Goal: Transaction & Acquisition: Purchase product/service

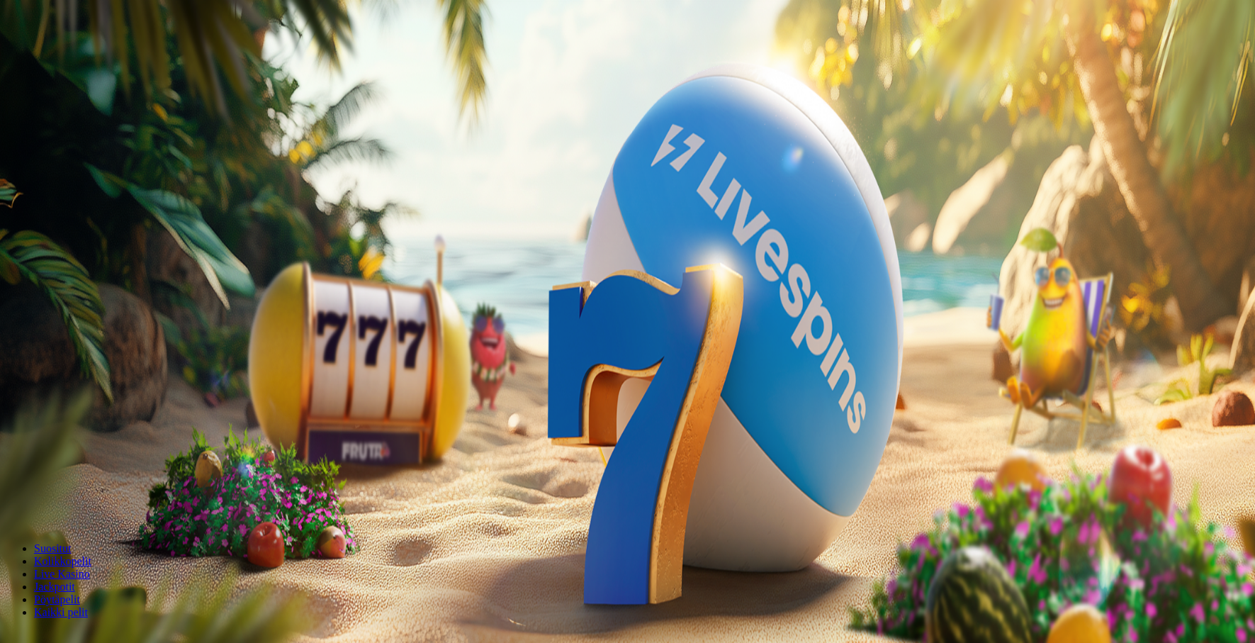
click at [43, 182] on span "Talletus" at bounding box center [27, 177] width 32 height 11
type input "**"
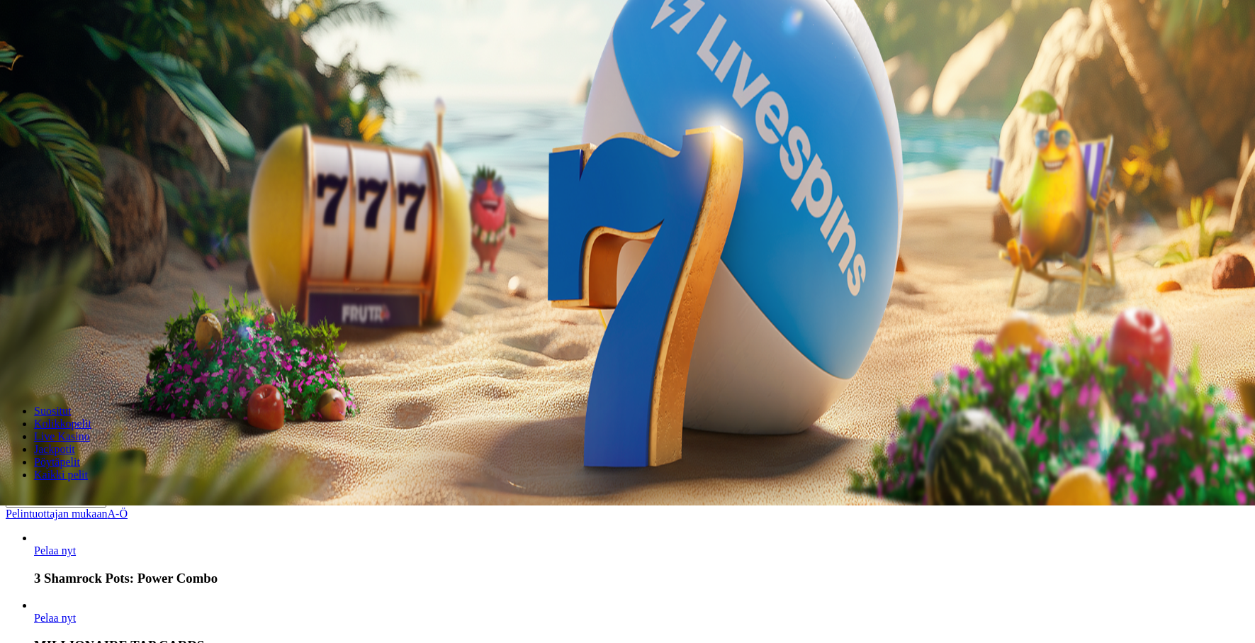
scroll to position [184, 0]
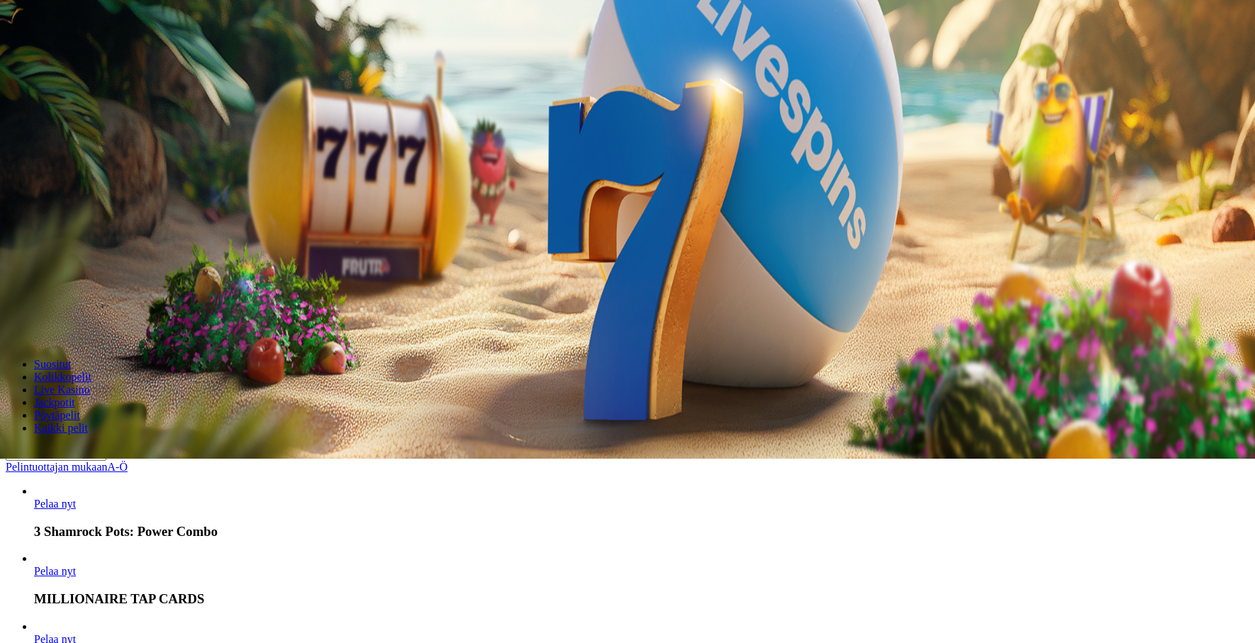
click at [108, 461] on link "Pelintuottajan mukaan" at bounding box center [57, 467] width 102 height 12
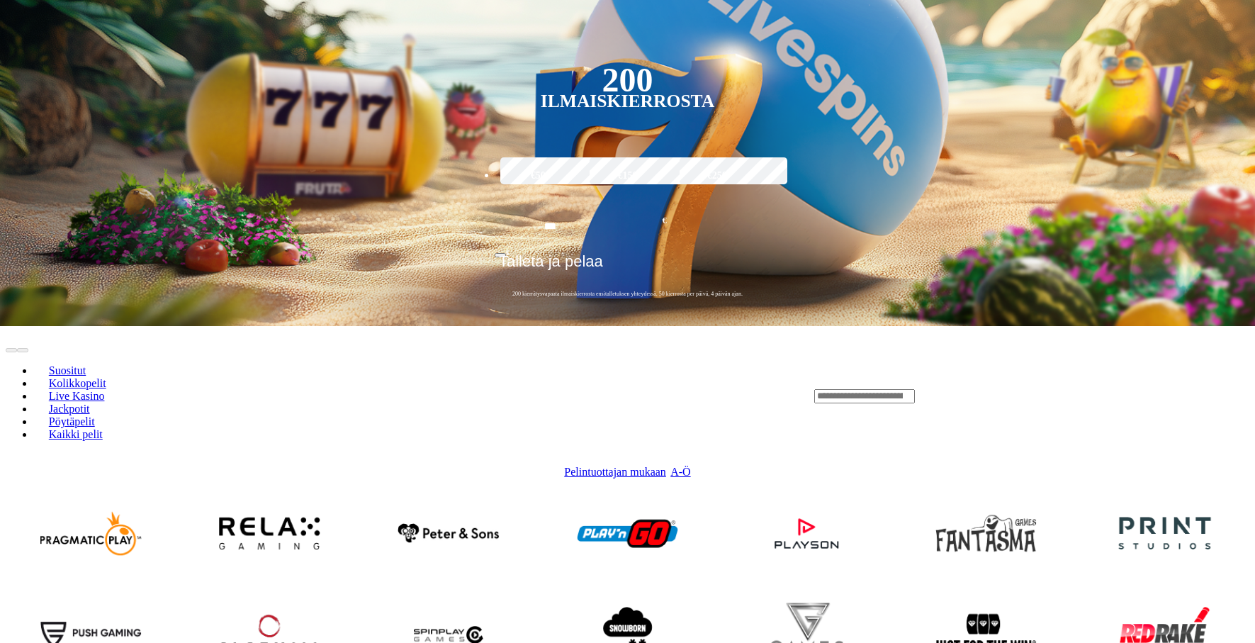
scroll to position [419, 0]
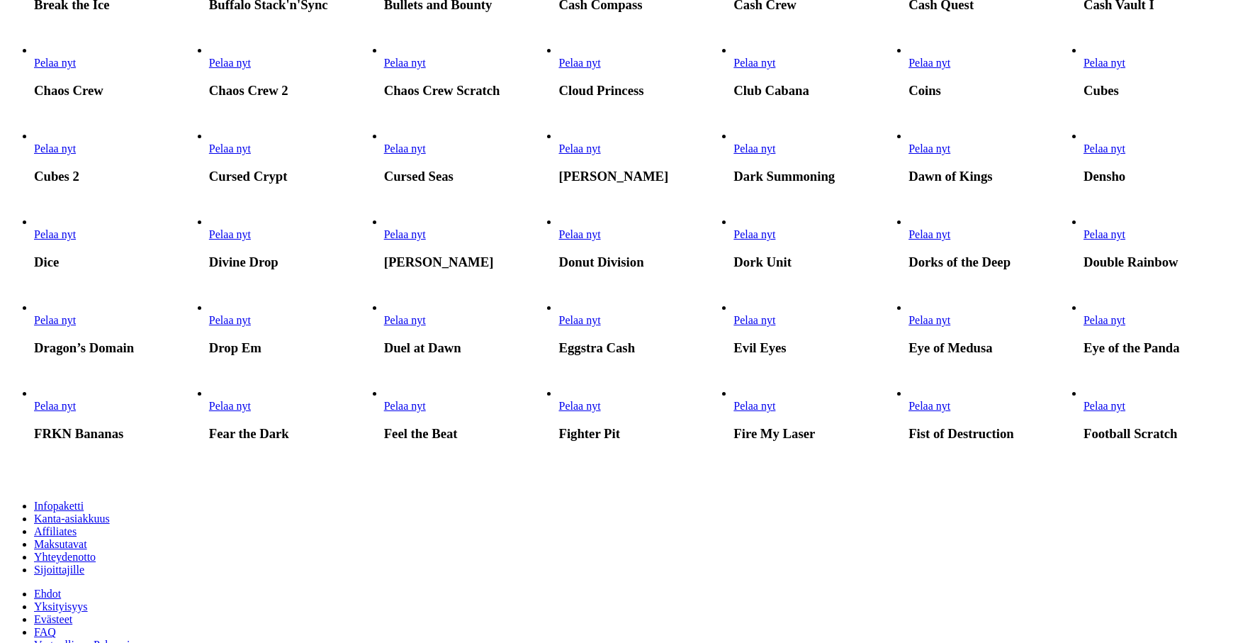
scroll to position [575, 0]
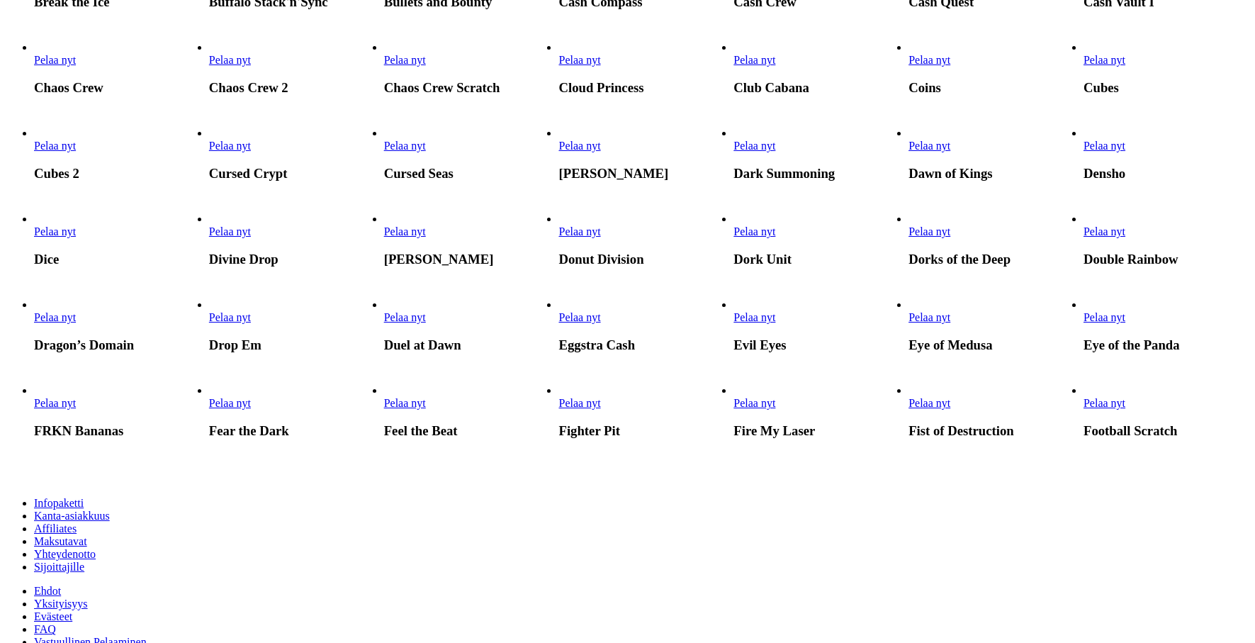
click at [600, 66] on span "Pelaa nyt" at bounding box center [580, 60] width 42 height 12
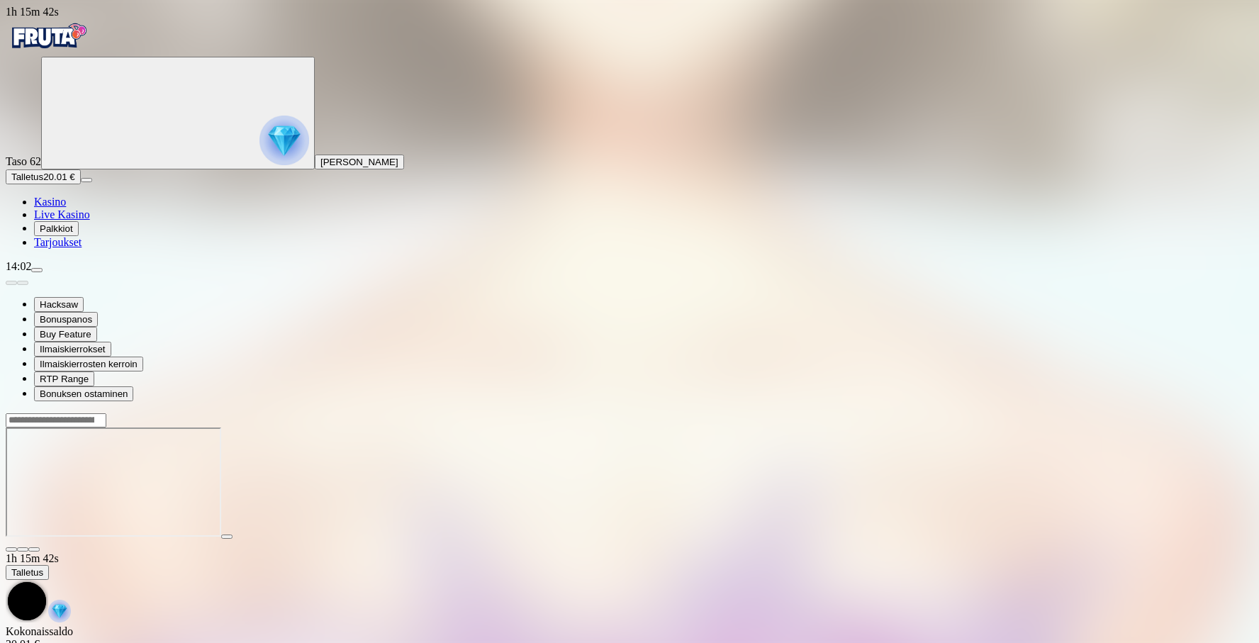
click at [43, 182] on span "Talletus" at bounding box center [27, 177] width 32 height 11
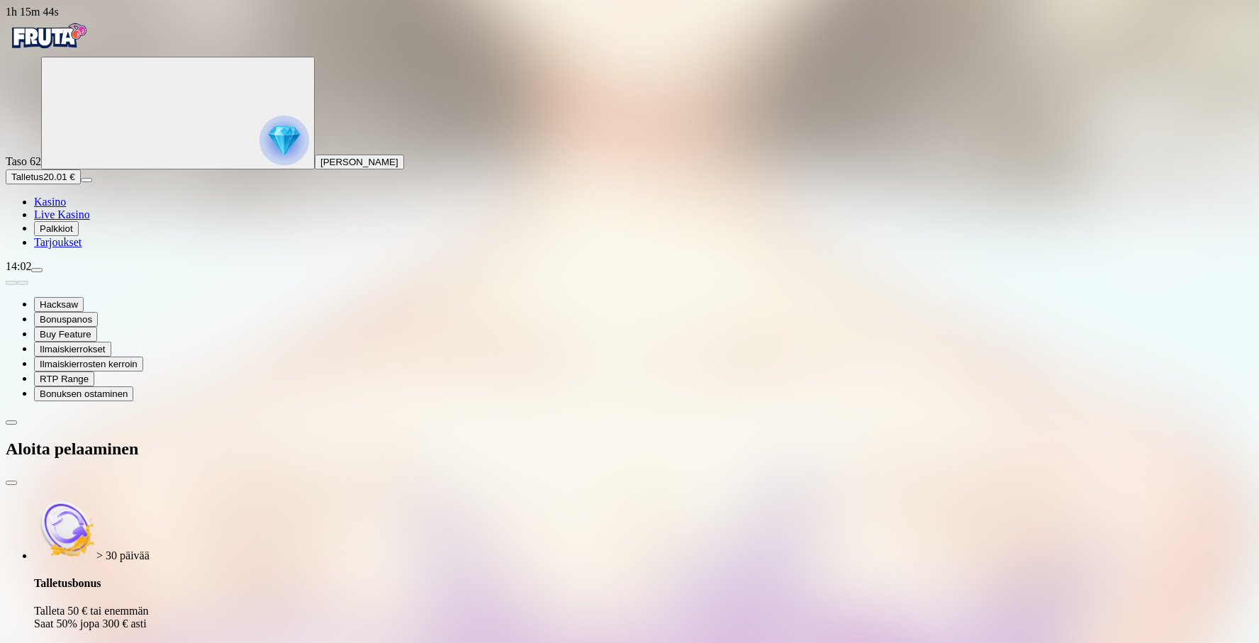
drag, startPoint x: 219, startPoint y: 338, endPoint x: 165, endPoint y: 337, distance: 53.9
type input "**"
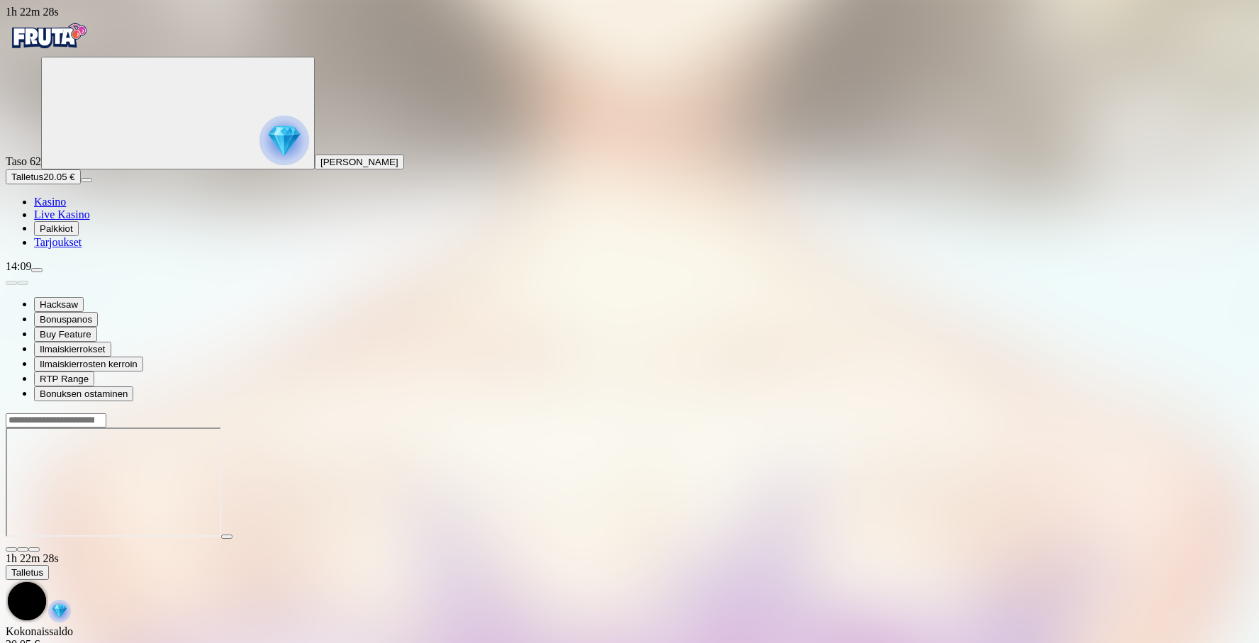
click at [37, 270] on span "menu icon" at bounding box center [37, 270] width 0 height 0
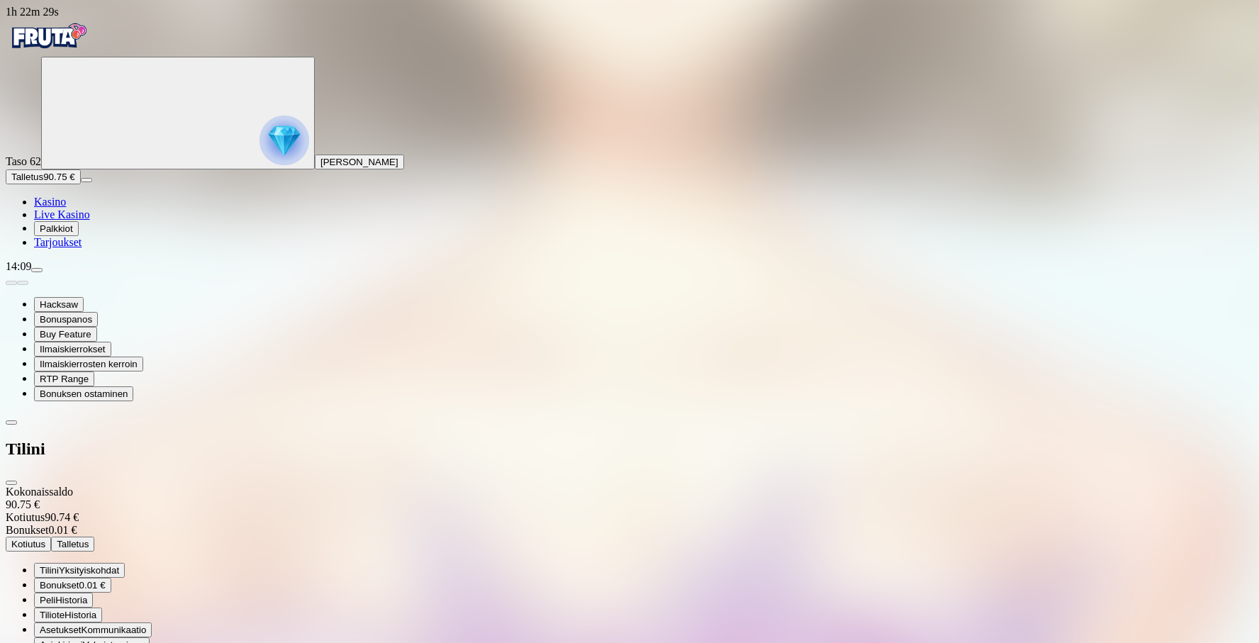
click at [45, 539] on span "Kotiutus" at bounding box center [28, 544] width 34 height 11
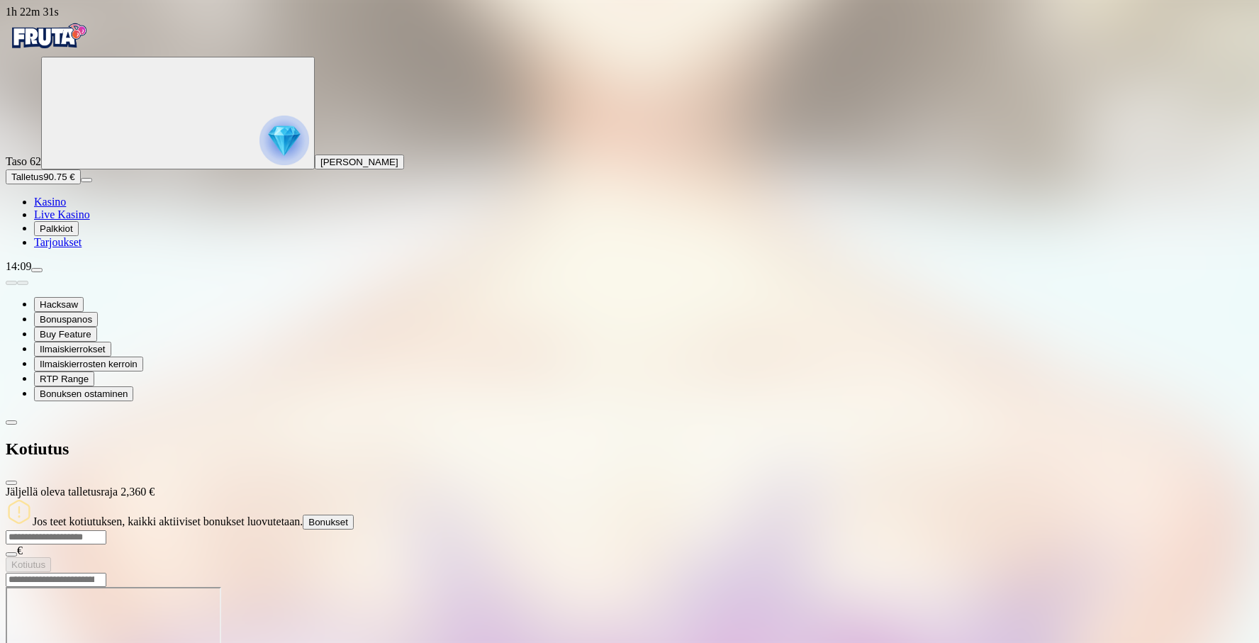
click at [290, 498] on div "[PERSON_NAME] kotiutuksen, kaikki aktiiviset bonukset luovutetaan. Bonukset" at bounding box center [630, 513] width 1248 height 31
click at [106, 530] on input "number" at bounding box center [56, 537] width 101 height 14
type input "**"
click at [45, 559] on span "Kotiutus" at bounding box center [28, 564] width 34 height 11
click at [11, 483] on span "close icon" at bounding box center [11, 483] width 0 height 0
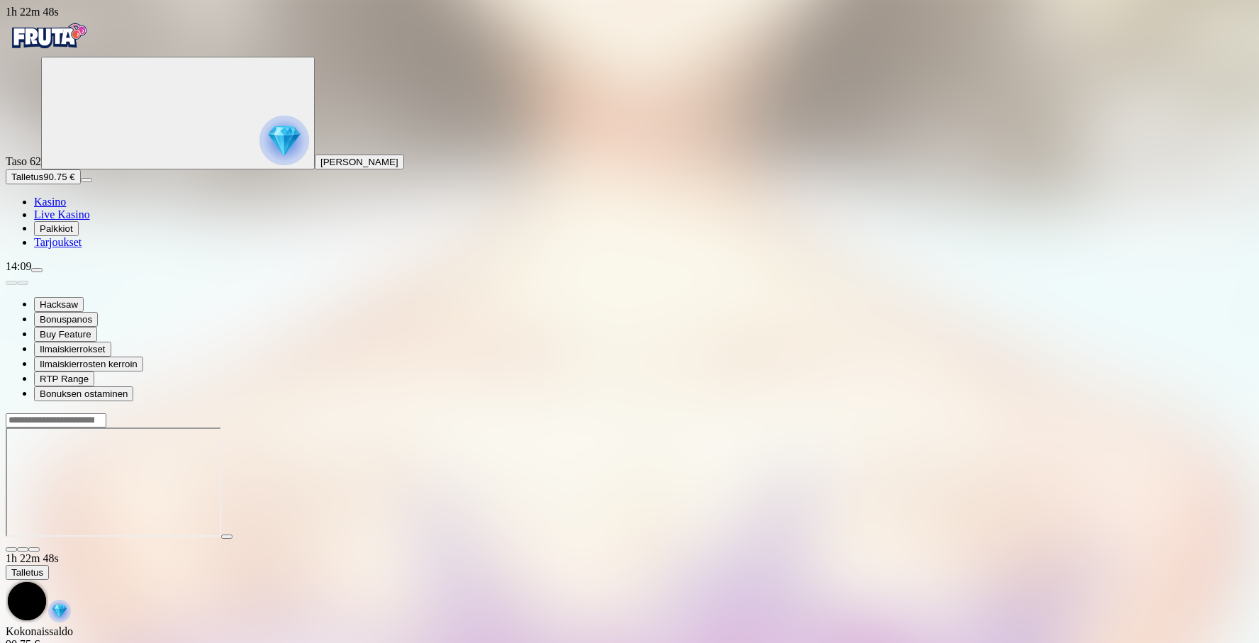
click at [66, 208] on link "Kasino" at bounding box center [50, 202] width 32 height 12
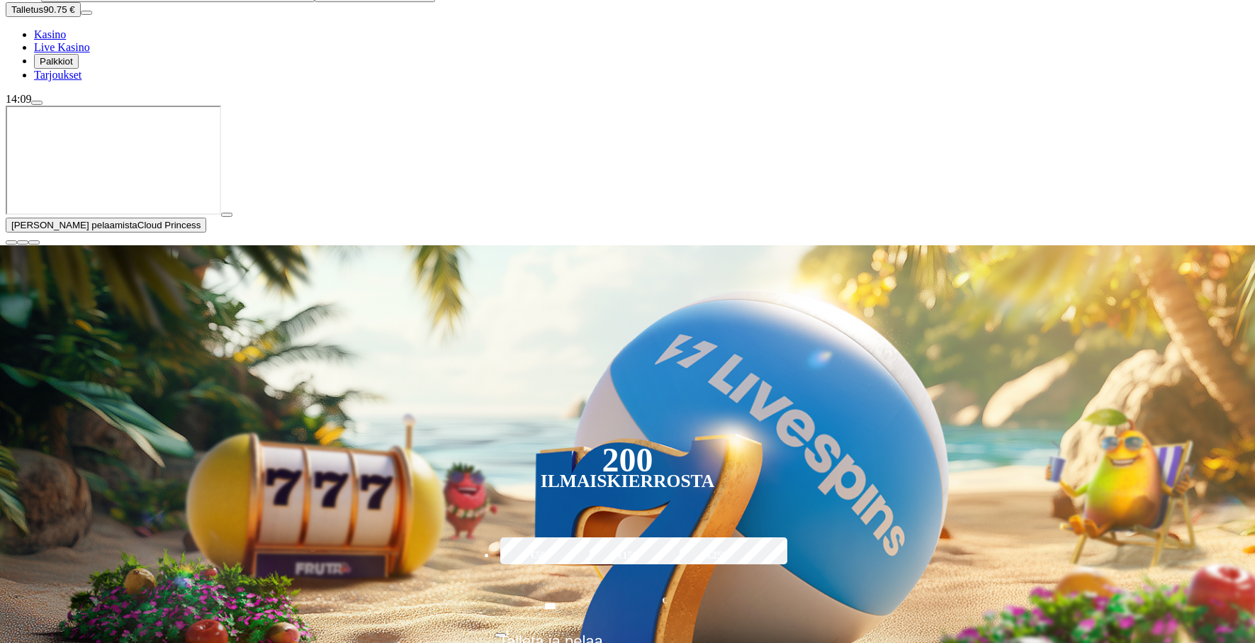
scroll to position [251, 0]
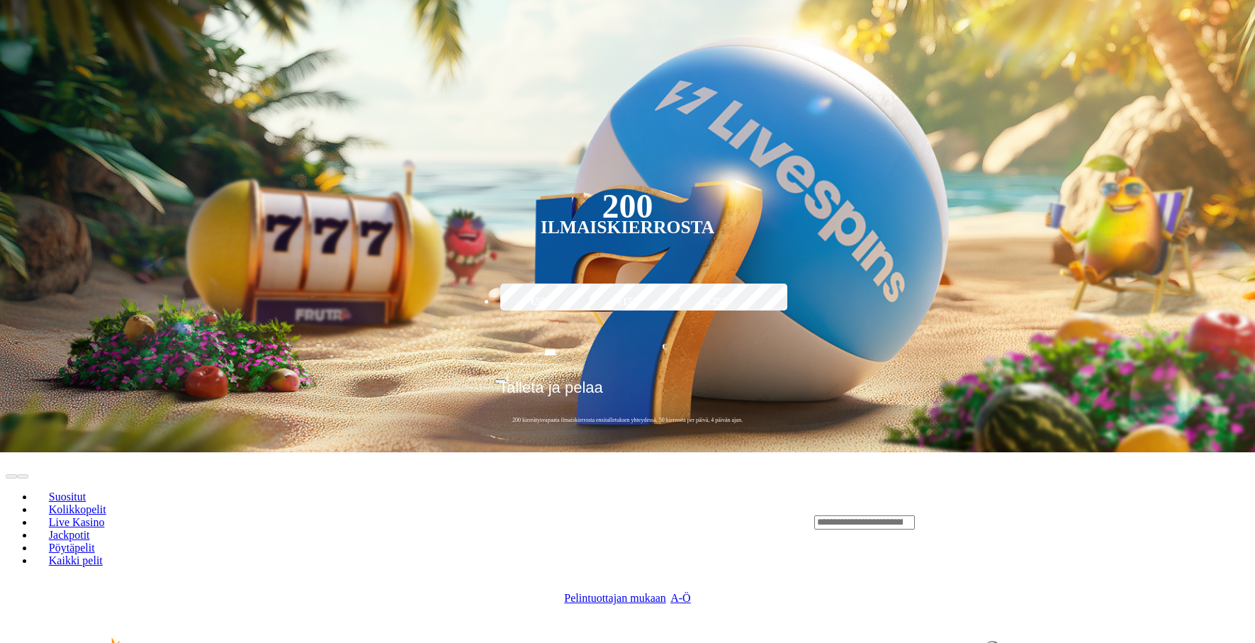
scroll to position [429, 0]
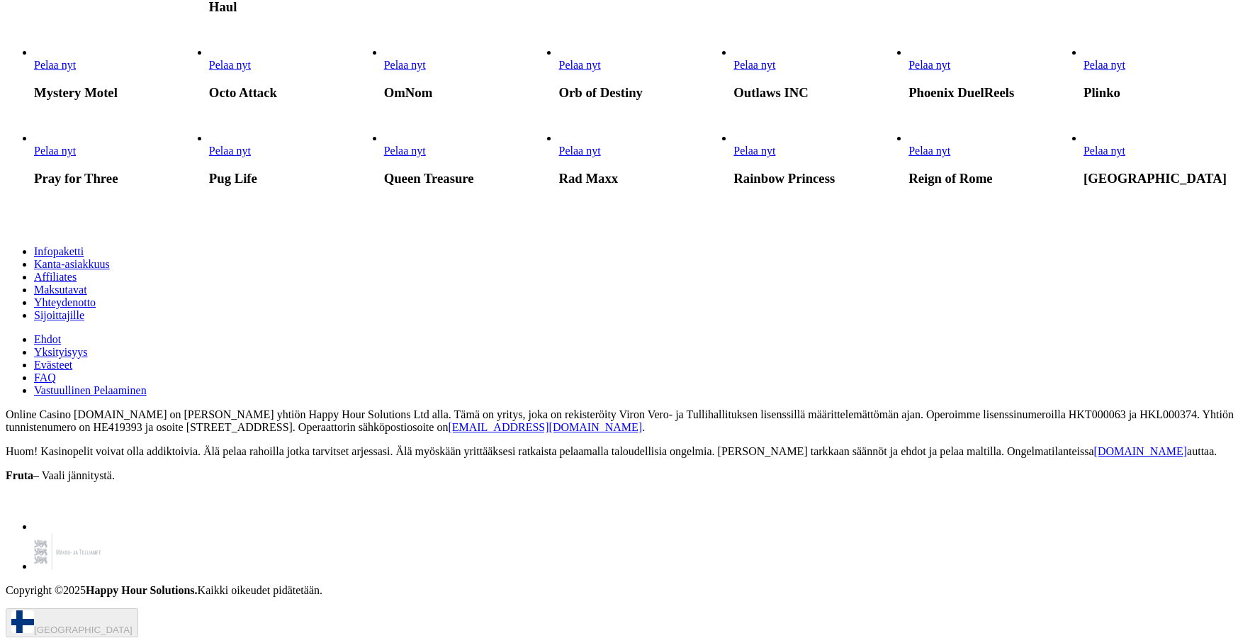
scroll to position [2218, 0]
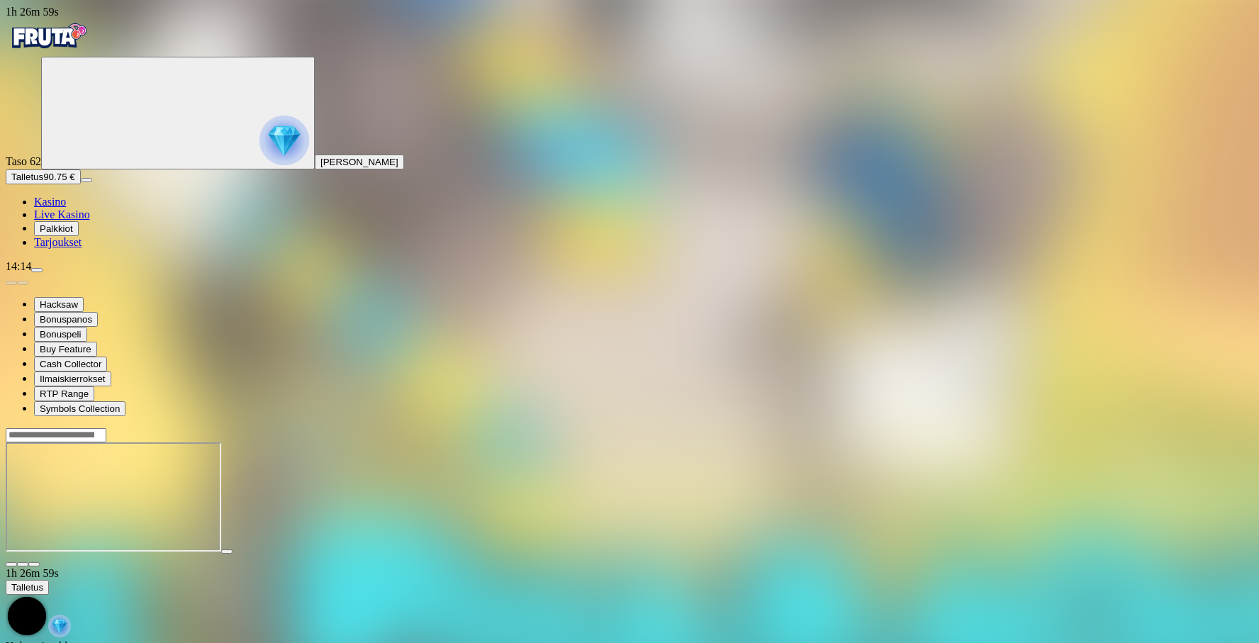
click at [66, 208] on span "Kasino" at bounding box center [50, 202] width 32 height 12
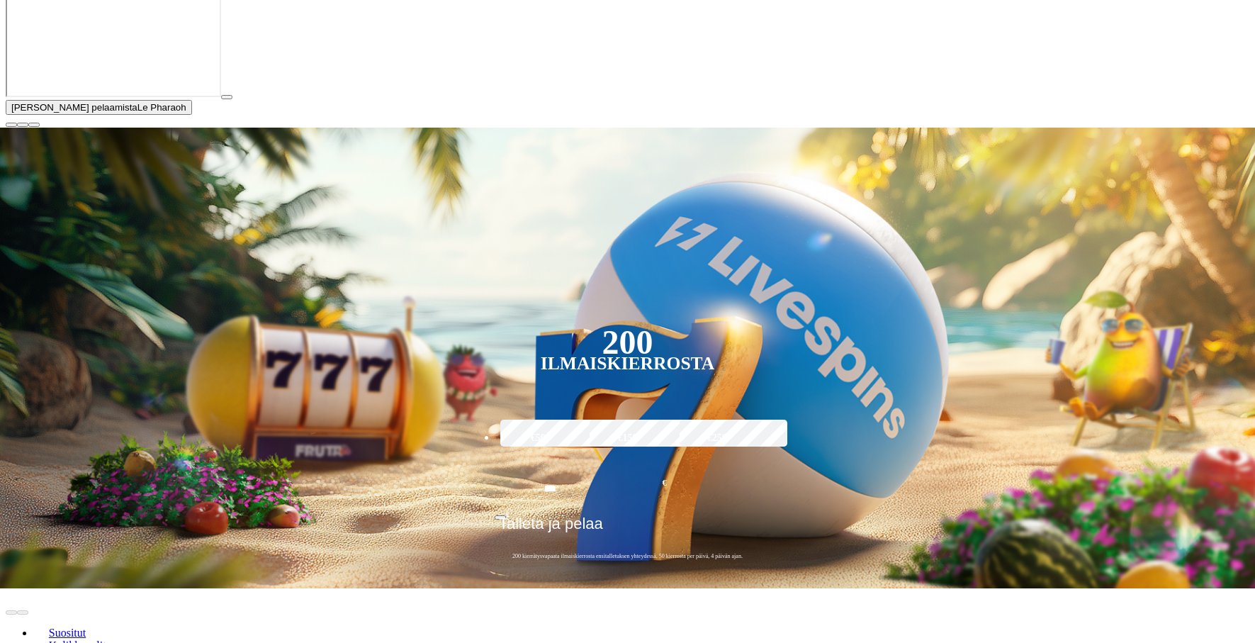
scroll to position [312, 0]
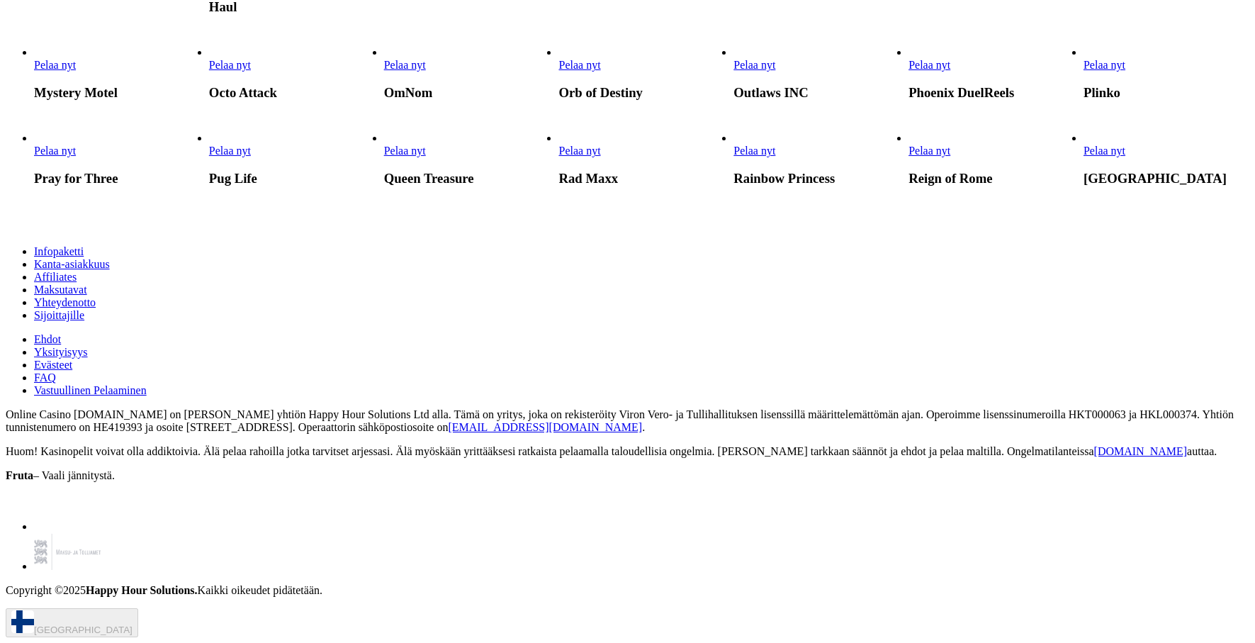
scroll to position [1810, 0]
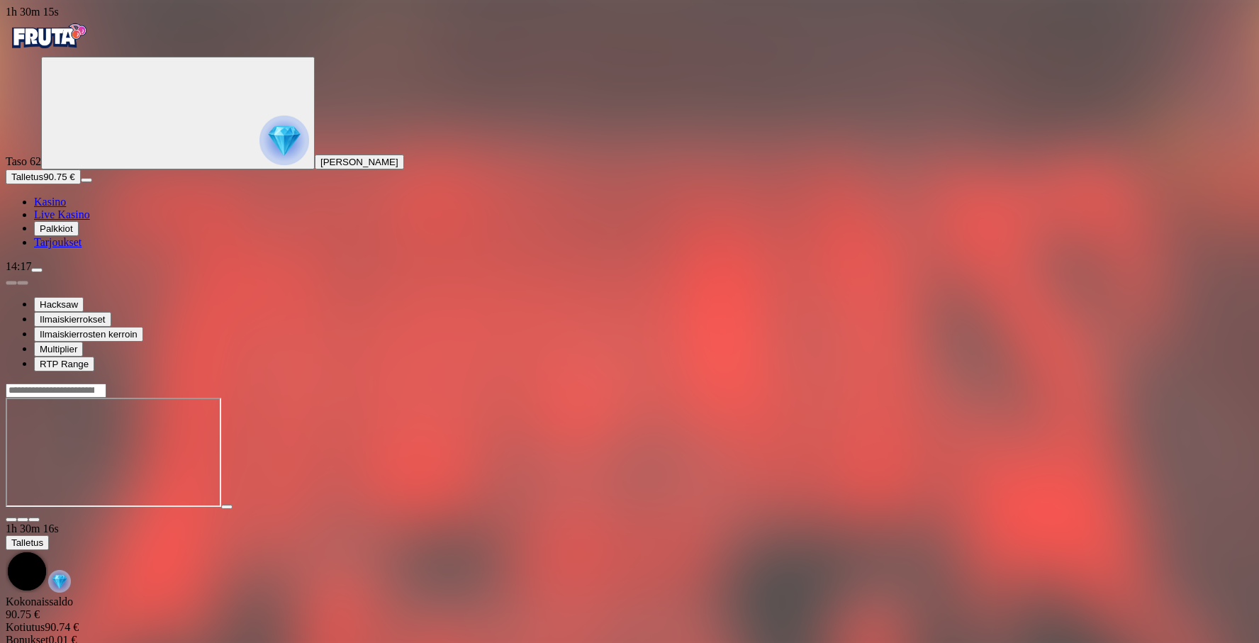
click at [66, 208] on span "Kasino" at bounding box center [50, 202] width 32 height 12
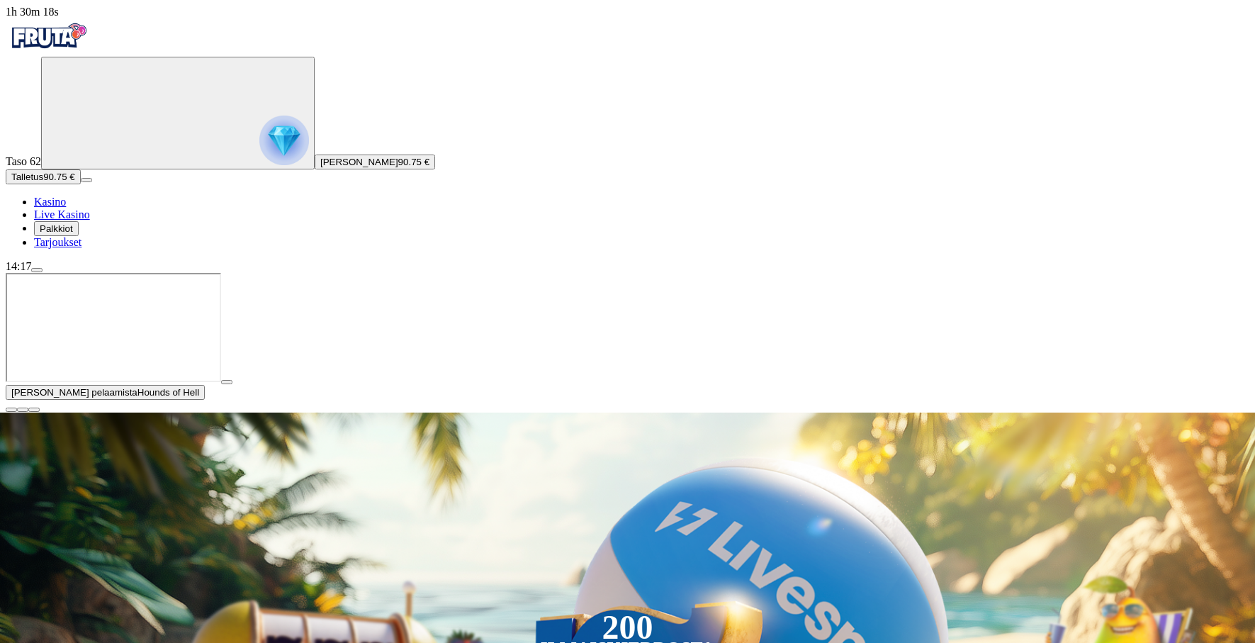
type input "**********"
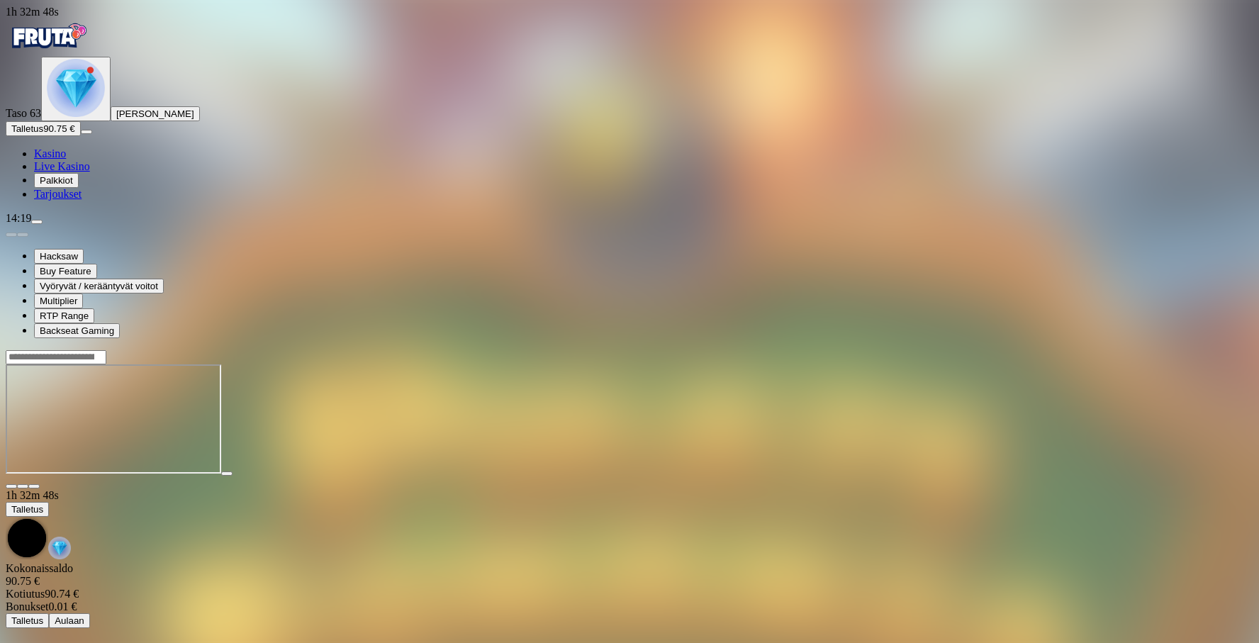
click at [37, 222] on span "menu icon" at bounding box center [37, 222] width 0 height 0
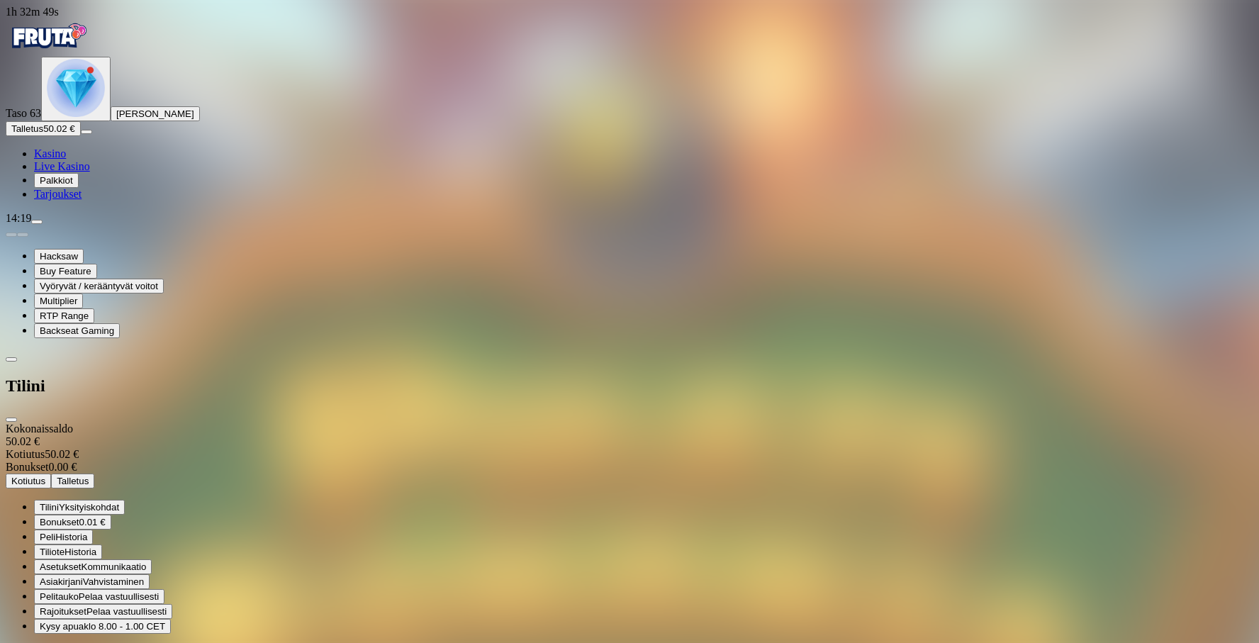
click at [45, 476] on span "Kotiutus" at bounding box center [28, 481] width 34 height 11
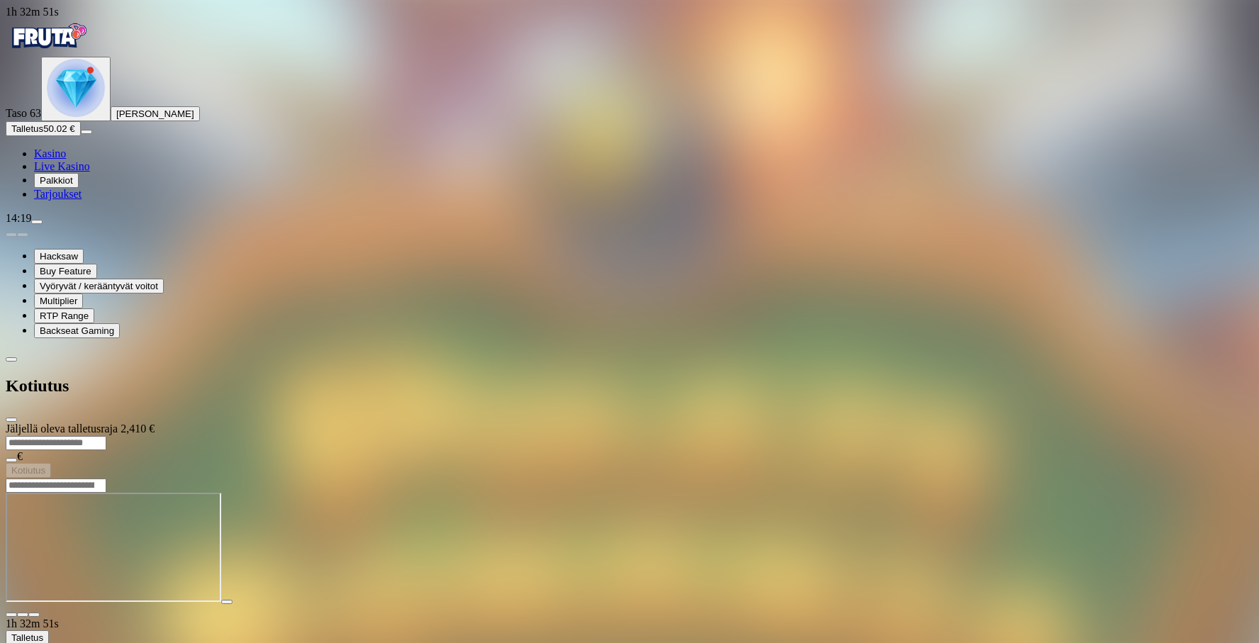
click at [106, 436] on input "number" at bounding box center [56, 443] width 101 height 14
type input "**"
click at [51, 463] on button "Kotiutus" at bounding box center [28, 470] width 45 height 15
click at [11, 420] on span "close icon" at bounding box center [11, 420] width 0 height 0
